Goal: Task Accomplishment & Management: Complete application form

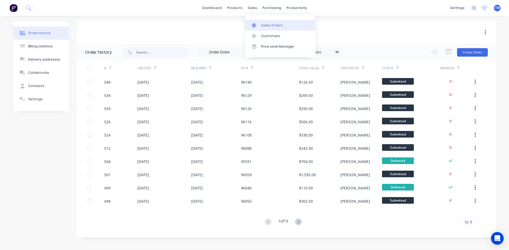
click at [267, 26] on div "Sales Orders" at bounding box center [272, 25] width 22 height 5
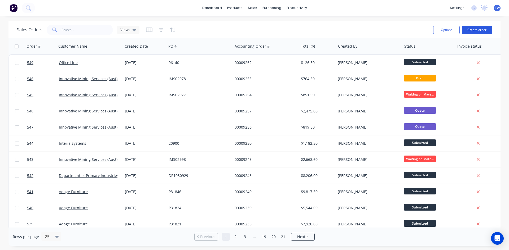
click at [480, 33] on button "Create order" at bounding box center [477, 30] width 30 height 8
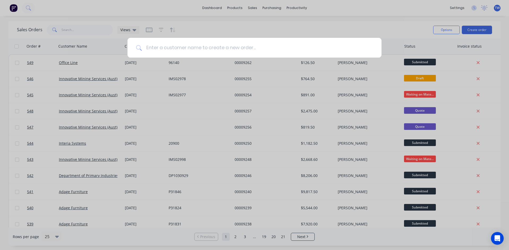
click at [245, 46] on input at bounding box center [257, 48] width 231 height 20
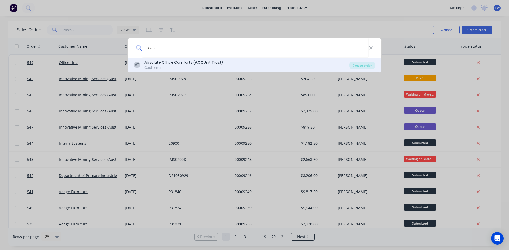
type input "aoc"
click at [236, 67] on div "AT Absolute Office Comforts ( AOC Unit Trust) Customer" at bounding box center [242, 65] width 216 height 10
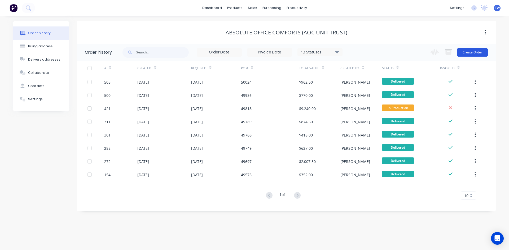
click at [471, 55] on button "Create Order" at bounding box center [472, 52] width 31 height 8
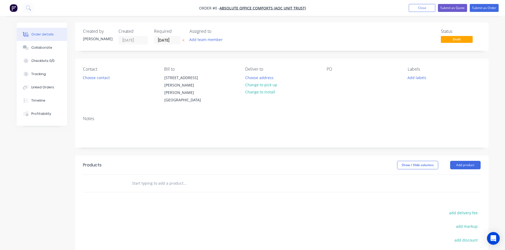
click at [185, 41] on button at bounding box center [184, 40] width 6 height 6
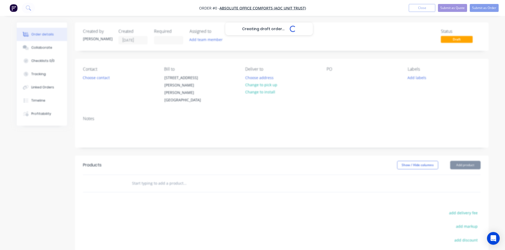
click at [172, 41] on input at bounding box center [168, 40] width 29 height 8
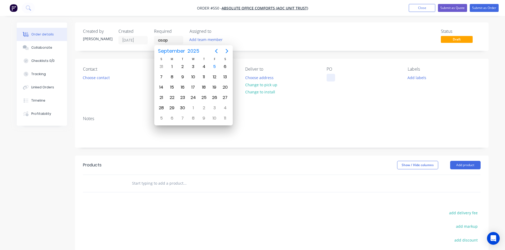
type input "[DATE]"
click at [328, 79] on div at bounding box center [331, 78] width 8 height 8
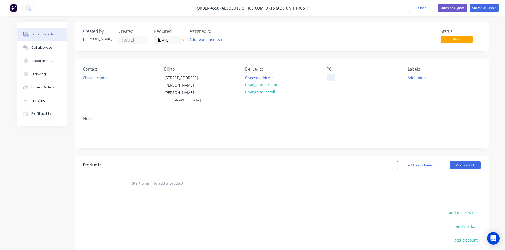
click at [330, 77] on div at bounding box center [331, 78] width 8 height 8
click at [460, 161] on button "Add product" at bounding box center [465, 165] width 30 height 8
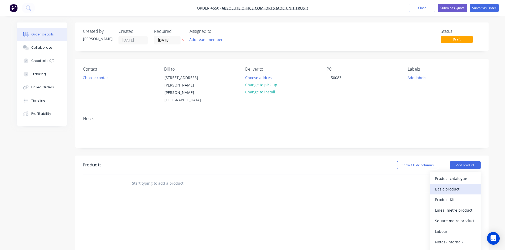
click at [451, 186] on div "Basic product" at bounding box center [455, 190] width 41 height 8
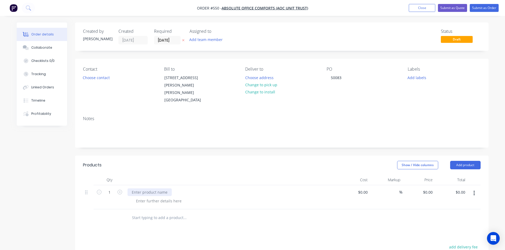
click at [146, 189] on div at bounding box center [150, 193] width 44 height 8
paste div
click at [146, 197] on div at bounding box center [159, 201] width 54 height 8
paste div
click at [426, 186] on div "0 $0.00" at bounding box center [418, 198] width 33 height 24
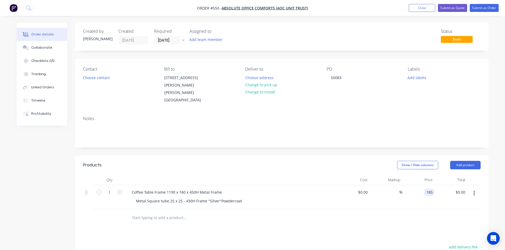
type input "$185.00"
click at [479, 9] on button "Submit as Order" at bounding box center [484, 8] width 29 height 8
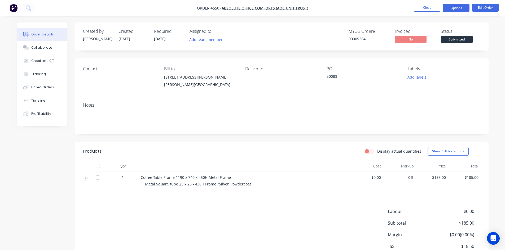
click at [454, 8] on button "Options" at bounding box center [456, 8] width 27 height 8
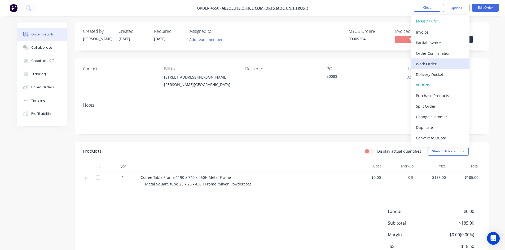
click at [438, 67] on div "Work Order" at bounding box center [440, 64] width 49 height 8
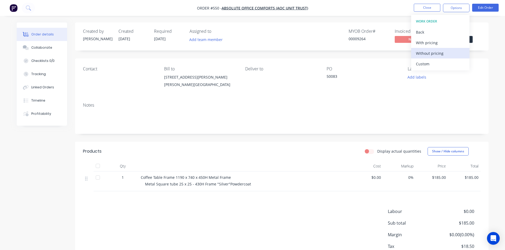
click at [439, 52] on div "Without pricing" at bounding box center [440, 54] width 49 height 8
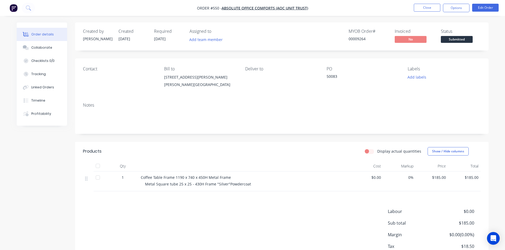
click at [427, 3] on nav "Order #550 - Absolute Office Comforts (AOC Unit Trust) Close Options Edit Order" at bounding box center [252, 8] width 505 height 16
click at [426, 5] on button "Close" at bounding box center [427, 8] width 27 height 8
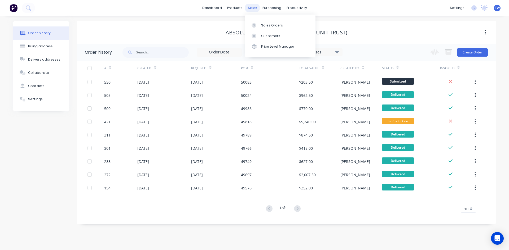
click at [252, 9] on div "sales" at bounding box center [252, 8] width 15 height 8
click at [279, 25] on div "Sales Orders" at bounding box center [272, 25] width 22 height 5
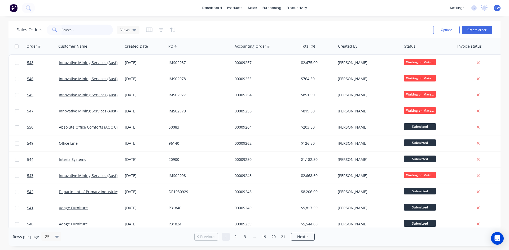
click at [72, 29] on input "text" at bounding box center [87, 30] width 52 height 11
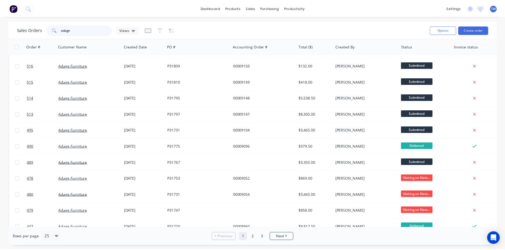
scroll to position [133, 0]
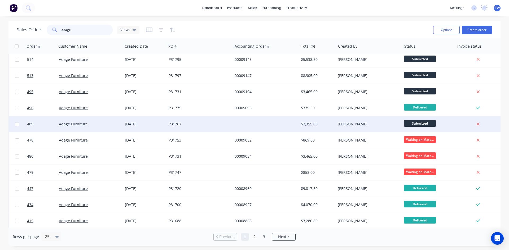
type input "adage"
click at [230, 126] on div "P31767" at bounding box center [200, 124] width 62 height 5
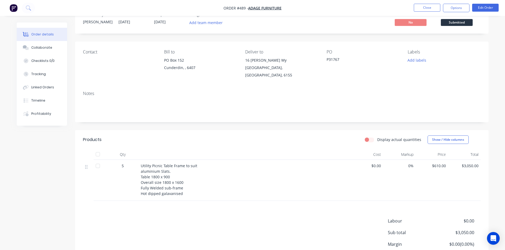
scroll to position [27, 0]
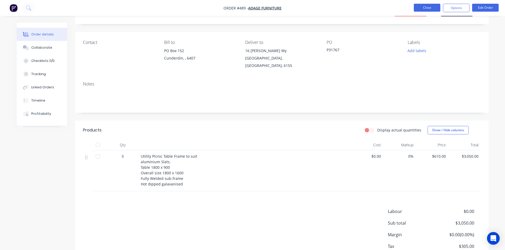
click at [429, 8] on button "Close" at bounding box center [427, 8] width 27 height 8
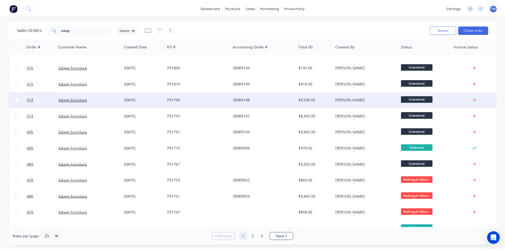
scroll to position [106, 0]
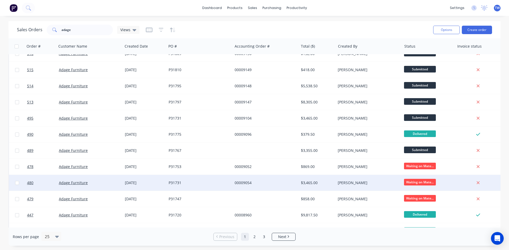
click at [332, 182] on div "$3,465.00" at bounding box center [316, 183] width 31 height 5
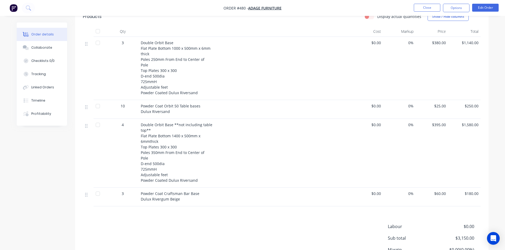
scroll to position [80, 0]
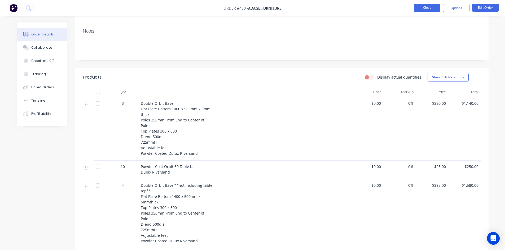
click at [419, 8] on button "Close" at bounding box center [427, 8] width 27 height 8
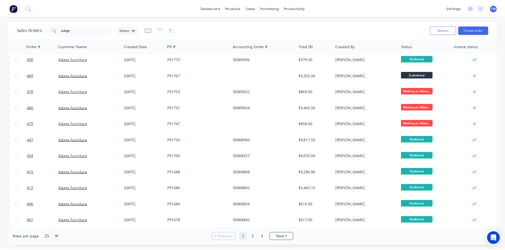
scroll to position [212, 0]
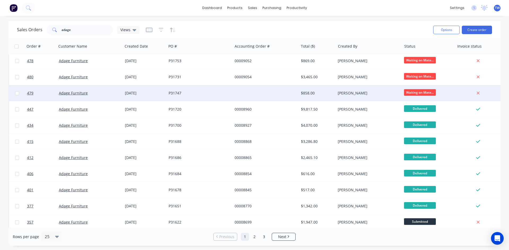
click at [339, 94] on div "[PERSON_NAME]" at bounding box center [367, 93] width 59 height 5
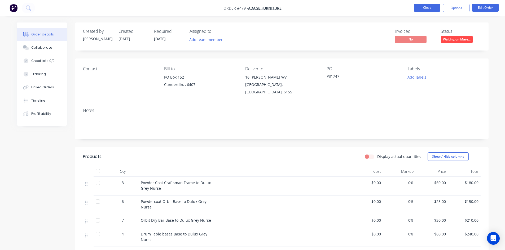
click at [417, 7] on button "Close" at bounding box center [427, 8] width 27 height 8
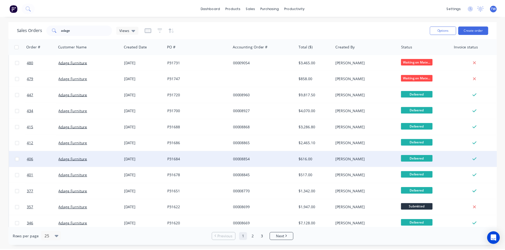
scroll to position [233, 0]
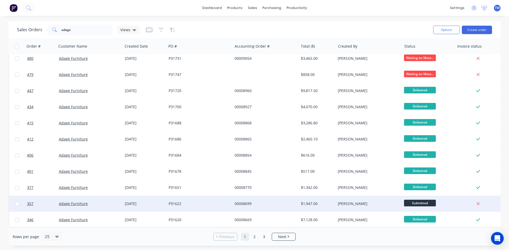
click at [325, 202] on div "$1,947.00" at bounding box center [316, 203] width 31 height 5
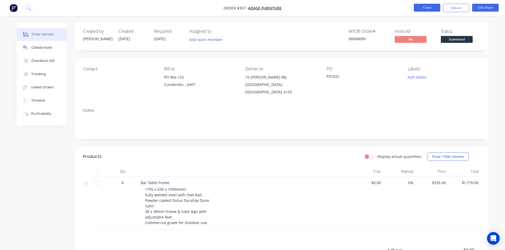
click at [418, 6] on button "Close" at bounding box center [427, 8] width 27 height 8
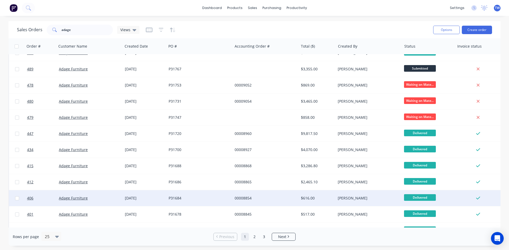
scroll to position [233, 0]
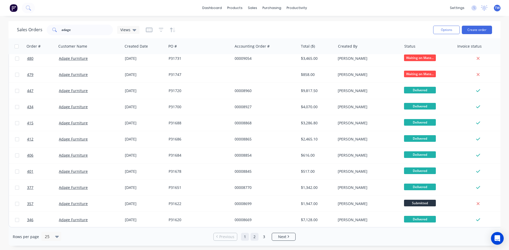
click at [254, 238] on link "2" at bounding box center [254, 237] width 8 height 8
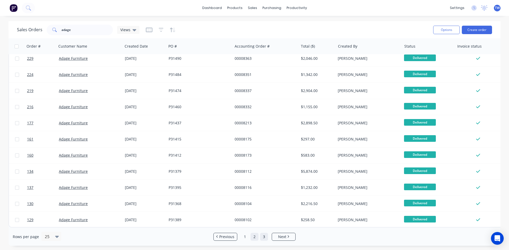
click at [263, 236] on link "3" at bounding box center [264, 237] width 8 height 8
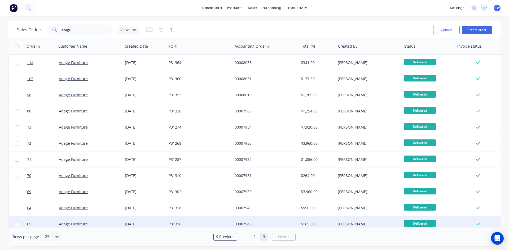
scroll to position [39, 0]
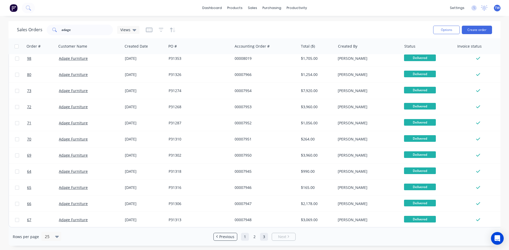
click at [247, 239] on link "1" at bounding box center [245, 237] width 8 height 8
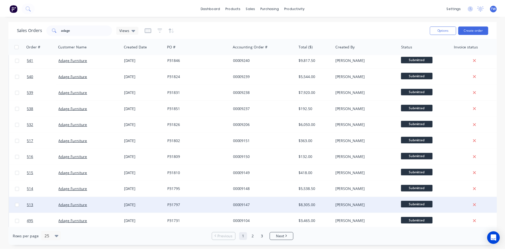
scroll to position [0, 0]
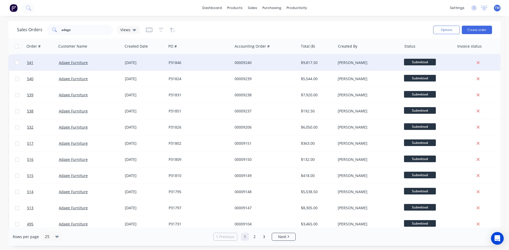
click at [259, 61] on div "00009240" at bounding box center [264, 62] width 59 height 5
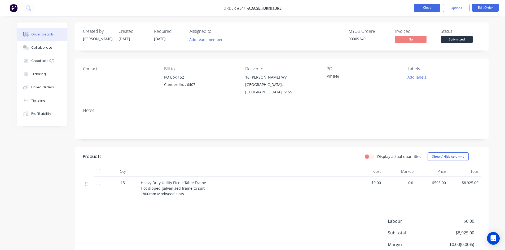
click at [422, 5] on button "Close" at bounding box center [427, 8] width 27 height 8
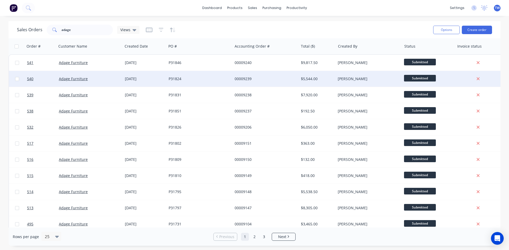
click at [308, 81] on div "$5,544.00" at bounding box center [316, 78] width 31 height 5
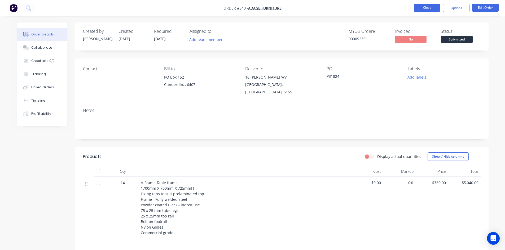
click at [426, 10] on button "Close" at bounding box center [427, 8] width 27 height 8
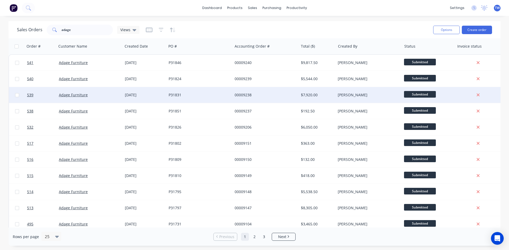
click at [321, 94] on div "$7,920.00" at bounding box center [316, 95] width 31 height 5
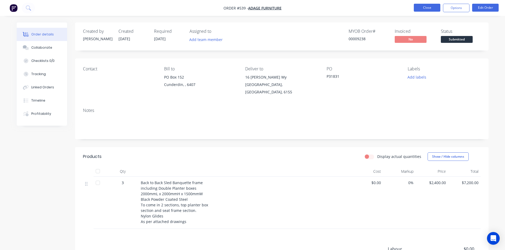
click at [414, 9] on button "Close" at bounding box center [427, 8] width 27 height 8
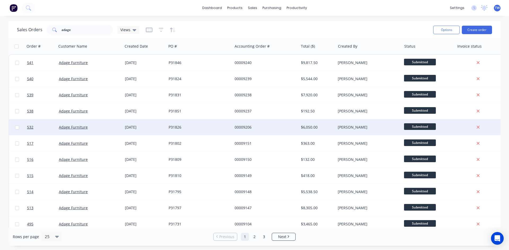
click at [341, 126] on div "[PERSON_NAME]" at bounding box center [367, 127] width 59 height 5
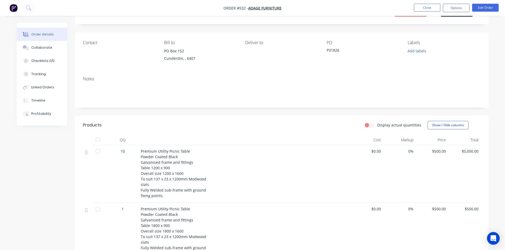
scroll to position [27, 0]
click at [431, 9] on button "Close" at bounding box center [427, 8] width 27 height 8
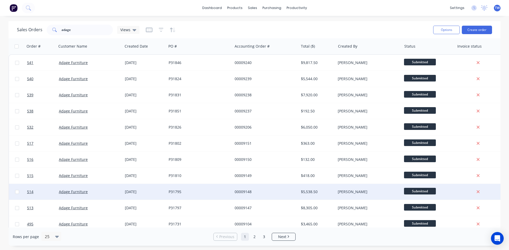
click at [331, 189] on div "$5,538.50" at bounding box center [317, 192] width 37 height 16
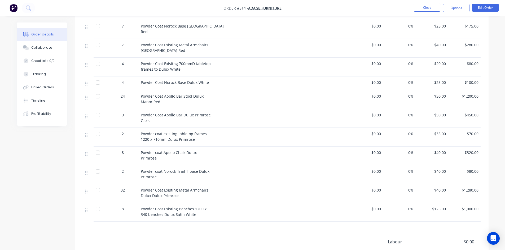
scroll to position [159, 0]
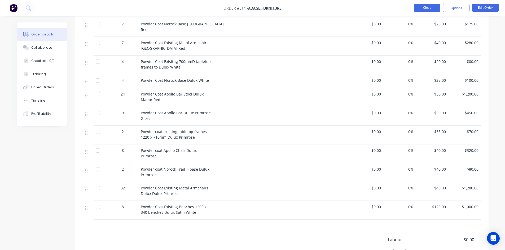
click at [420, 4] on button "Close" at bounding box center [427, 8] width 27 height 8
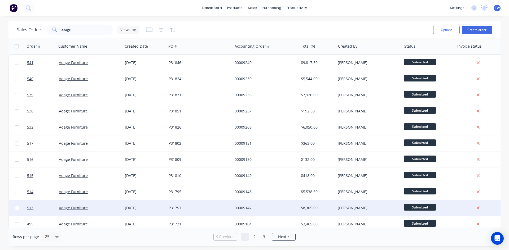
click at [334, 204] on div "$8,305.00" at bounding box center [317, 208] width 37 height 16
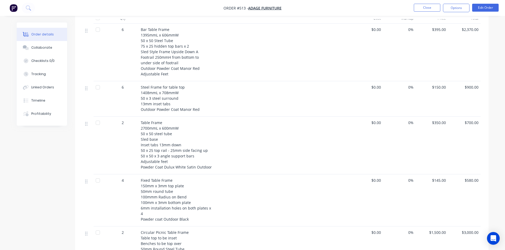
scroll to position [186, 0]
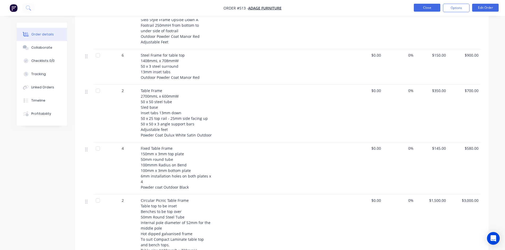
click at [437, 10] on button "Close" at bounding box center [427, 8] width 27 height 8
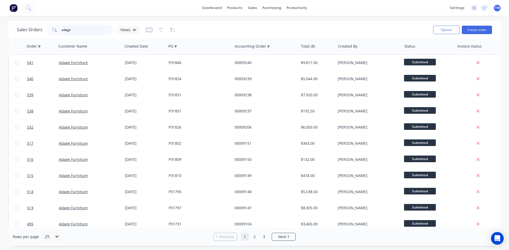
click at [91, 29] on input "adage" at bounding box center [87, 30] width 52 height 11
type input "a"
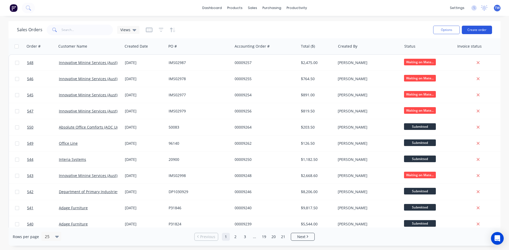
click at [483, 29] on button "Create order" at bounding box center [477, 30] width 30 height 8
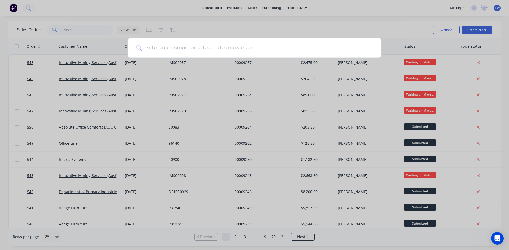
click at [238, 49] on input at bounding box center [257, 48] width 231 height 20
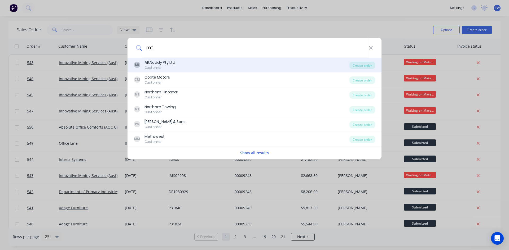
type input "mt"
click at [201, 64] on div "ML Mt Noddy Pty Ltd Customer" at bounding box center [242, 65] width 216 height 10
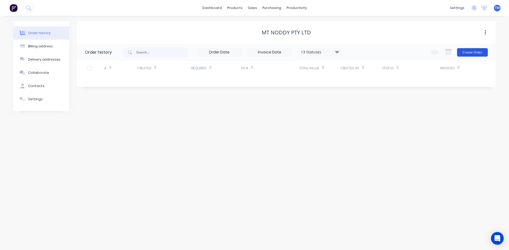
click at [471, 53] on button "Create Order" at bounding box center [472, 52] width 31 height 8
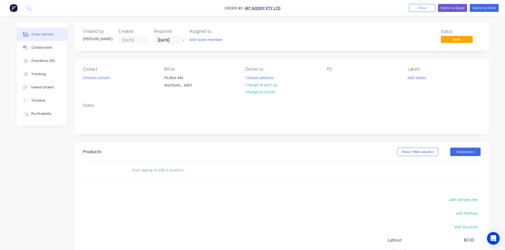
click at [182, 39] on icon at bounding box center [183, 40] width 2 height 2
click at [259, 86] on button "Change to pick up" at bounding box center [261, 84] width 38 height 7
click at [470, 154] on button "Add product" at bounding box center [465, 152] width 30 height 8
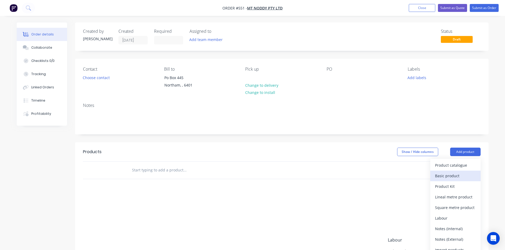
click at [458, 176] on div "Basic product" at bounding box center [455, 176] width 41 height 8
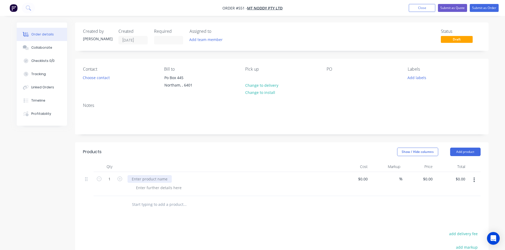
click at [146, 179] on div at bounding box center [150, 179] width 44 height 8
click at [430, 181] on input "0" at bounding box center [429, 179] width 12 height 8
type input "$0.00"
click at [460, 151] on button "Add product" at bounding box center [465, 152] width 30 height 8
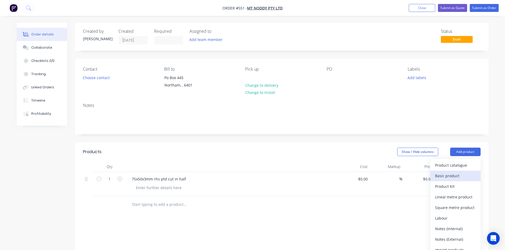
click at [458, 179] on div "Basic product" at bounding box center [455, 176] width 41 height 8
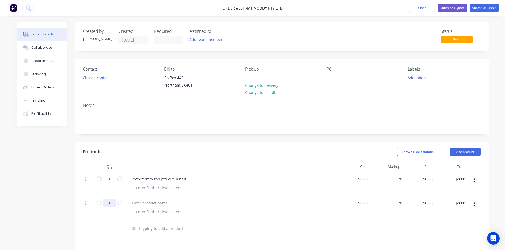
click at [115, 205] on input "1" at bounding box center [110, 204] width 14 height 8
click at [133, 204] on div at bounding box center [150, 204] width 44 height 8
click at [473, 153] on button "Add product" at bounding box center [465, 152] width 30 height 8
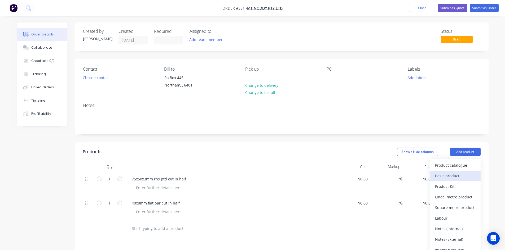
click at [465, 178] on div "Basic product" at bounding box center [455, 176] width 41 height 8
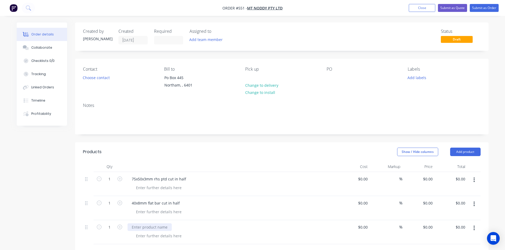
click at [142, 226] on div at bounding box center [150, 228] width 44 height 8
click at [479, 5] on button "Submit as Order" at bounding box center [484, 8] width 29 height 8
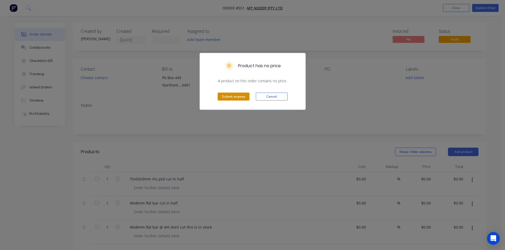
click at [236, 96] on button "Submit anyway" at bounding box center [234, 97] width 32 height 8
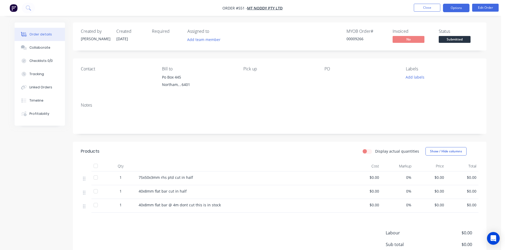
drag, startPoint x: 458, startPoint y: 6, endPoint x: 458, endPoint y: 9, distance: 2.8
click at [458, 7] on button "Options" at bounding box center [456, 8] width 27 height 8
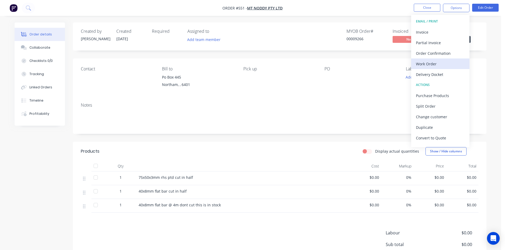
click at [435, 64] on div "Work Order" at bounding box center [440, 64] width 49 height 8
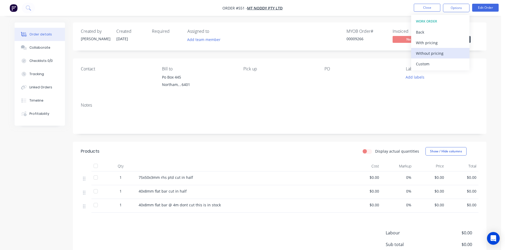
click at [436, 51] on div "Without pricing" at bounding box center [440, 54] width 49 height 8
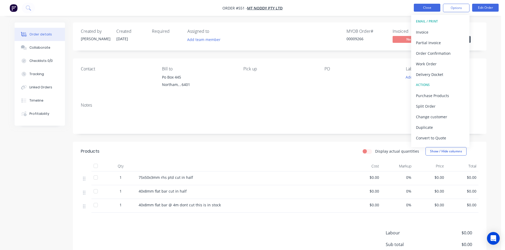
click at [429, 6] on button "Close" at bounding box center [427, 8] width 27 height 8
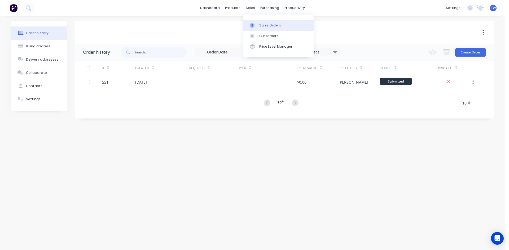
click at [263, 25] on div "Sales Orders" at bounding box center [270, 25] width 22 height 5
